Goal: Browse casually: Explore the website without a specific task or goal

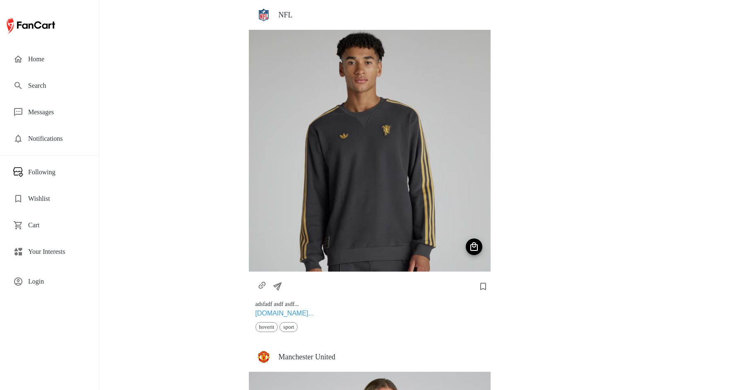
click at [282, 16] on h4 "NFL" at bounding box center [381, 14] width 205 height 9
